Goal: Entertainment & Leisure: Consume media (video, audio)

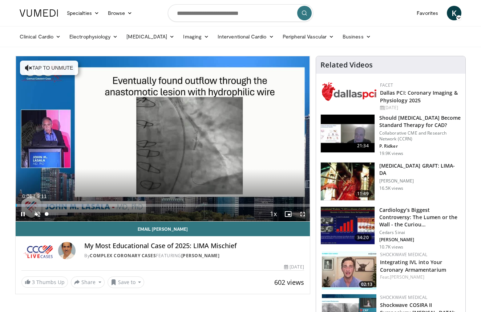
click at [38, 213] on span "Video Player" at bounding box center [37, 214] width 15 height 15
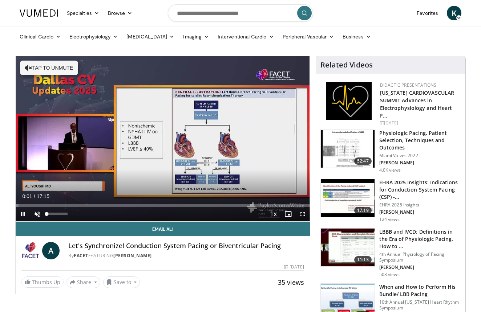
click at [36, 213] on span "Video Player" at bounding box center [37, 214] width 15 height 15
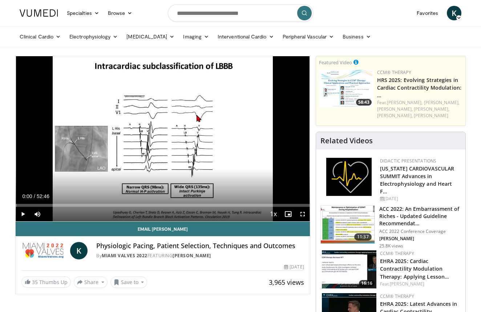
click at [24, 214] on span "Video Player" at bounding box center [23, 214] width 15 height 15
